Goal: Use online tool/utility: Utilize a website feature to perform a specific function

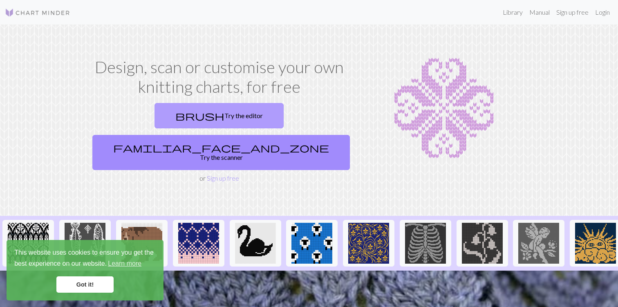
click at [175, 118] on link "brush Try the editor" at bounding box center [219, 115] width 129 height 25
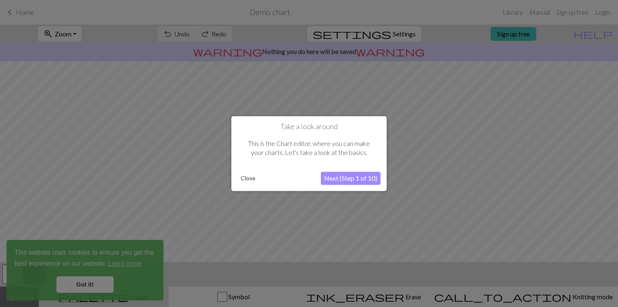
click at [243, 181] on button "Close" at bounding box center [247, 178] width 21 height 12
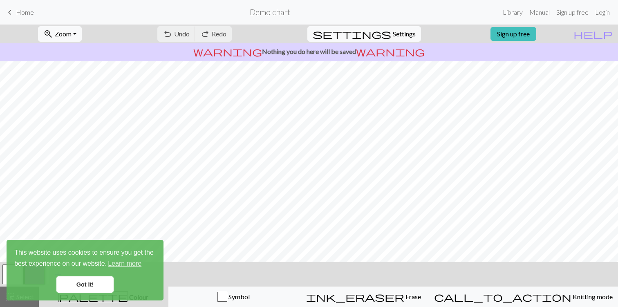
click at [88, 287] on link "Got it!" at bounding box center [84, 284] width 57 height 16
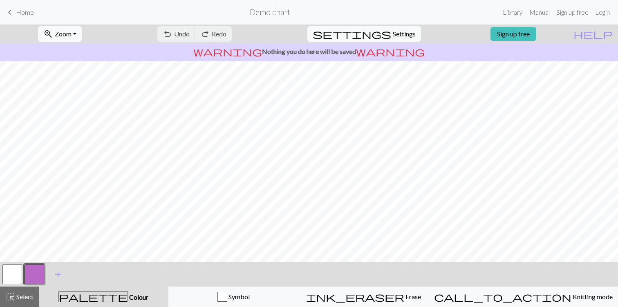
scroll to position [31, 0]
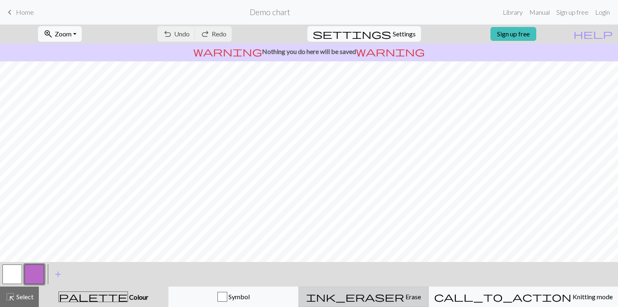
click at [415, 298] on div "ink_eraser Erase Erase" at bounding box center [364, 297] width 120 height 10
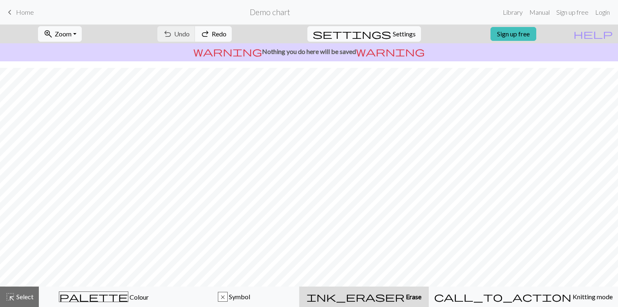
scroll to position [7, 0]
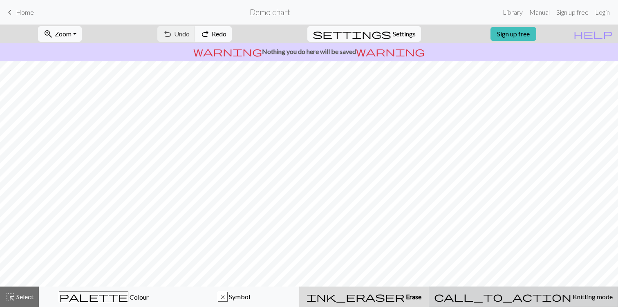
click at [497, 302] on button "call_to_action Knitting mode Knitting mode" at bounding box center [523, 297] width 189 height 20
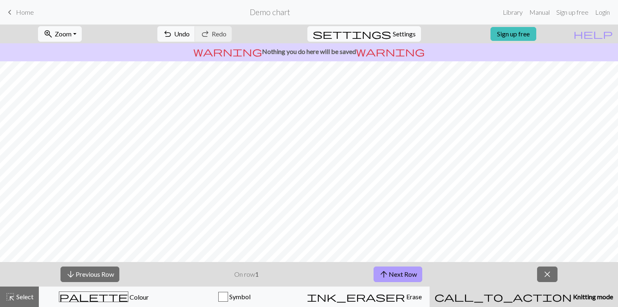
click at [397, 273] on button "arrow_upward Next Row" at bounding box center [398, 275] width 49 height 16
click at [547, 275] on span "close" at bounding box center [547, 274] width 10 height 11
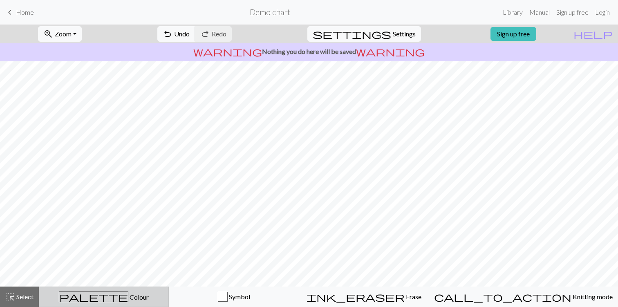
click at [139, 296] on div "palette Colour Colour" at bounding box center [103, 296] width 119 height 11
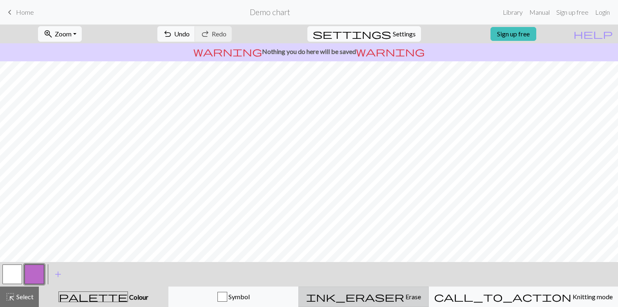
click at [391, 298] on span "ink_eraser" at bounding box center [355, 296] width 98 height 11
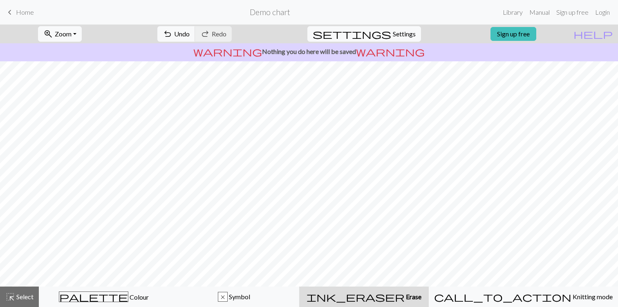
scroll to position [0, 0]
click at [22, 15] on span "Home" at bounding box center [25, 12] width 18 height 8
